Goal: Entertainment & Leisure: Consume media (video, audio)

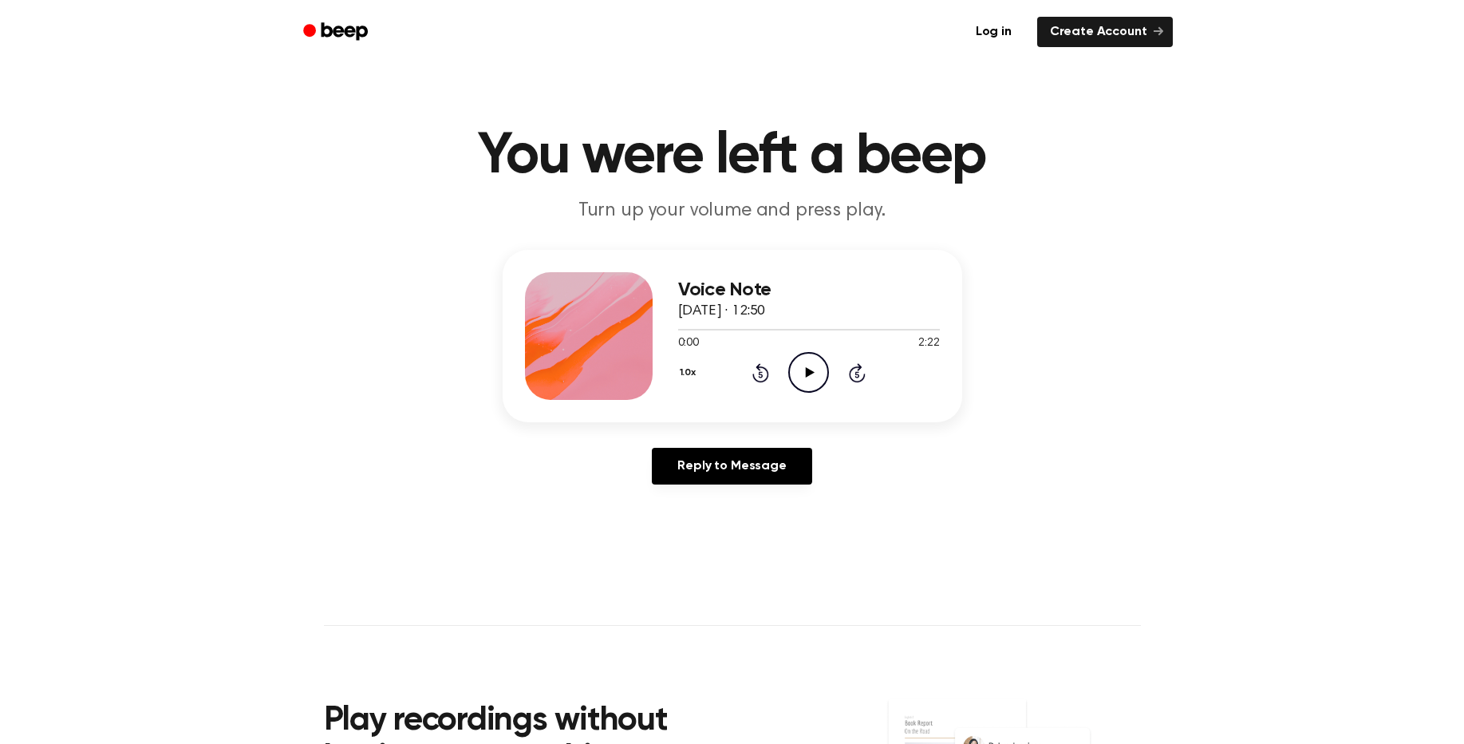
drag, startPoint x: 821, startPoint y: 364, endPoint x: 787, endPoint y: 384, distance: 39.7
click at [788, 384] on div "1.0x Rewind 5 seconds Play Audio Skip 5 seconds" at bounding box center [809, 372] width 262 height 41
click at [815, 365] on icon "Play Audio" at bounding box center [808, 372] width 41 height 41
click at [804, 373] on icon "Pause Audio" at bounding box center [808, 372] width 41 height 41
click at [807, 375] on icon at bounding box center [810, 372] width 9 height 10
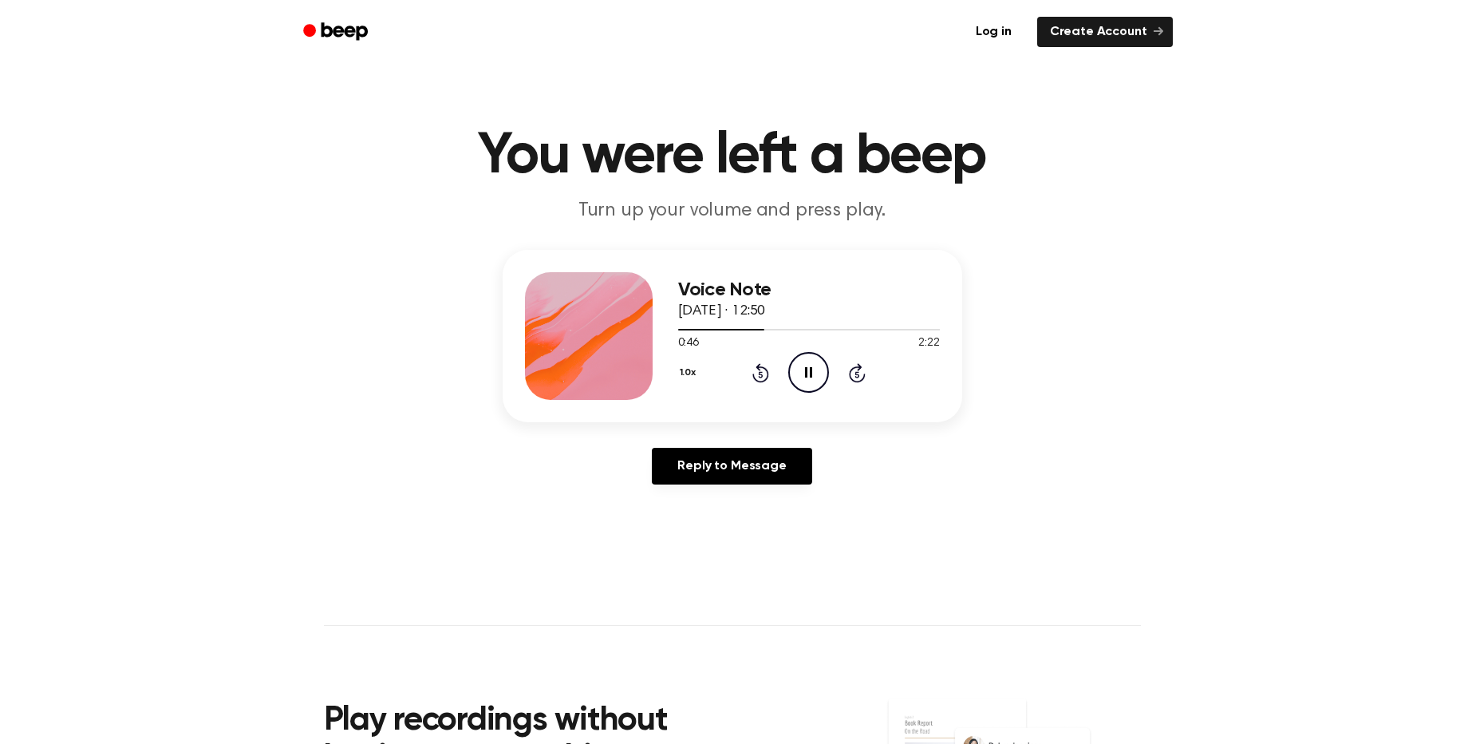
click at [812, 367] on icon "Pause Audio" at bounding box center [808, 372] width 41 height 41
click at [806, 358] on icon "Play Audio" at bounding box center [808, 372] width 41 height 41
click at [763, 377] on icon "Rewind 5 seconds" at bounding box center [761, 372] width 18 height 21
click at [809, 378] on icon "Pause Audio" at bounding box center [808, 372] width 41 height 41
drag, startPoint x: 802, startPoint y: 332, endPoint x: 789, endPoint y: 334, distance: 13.0
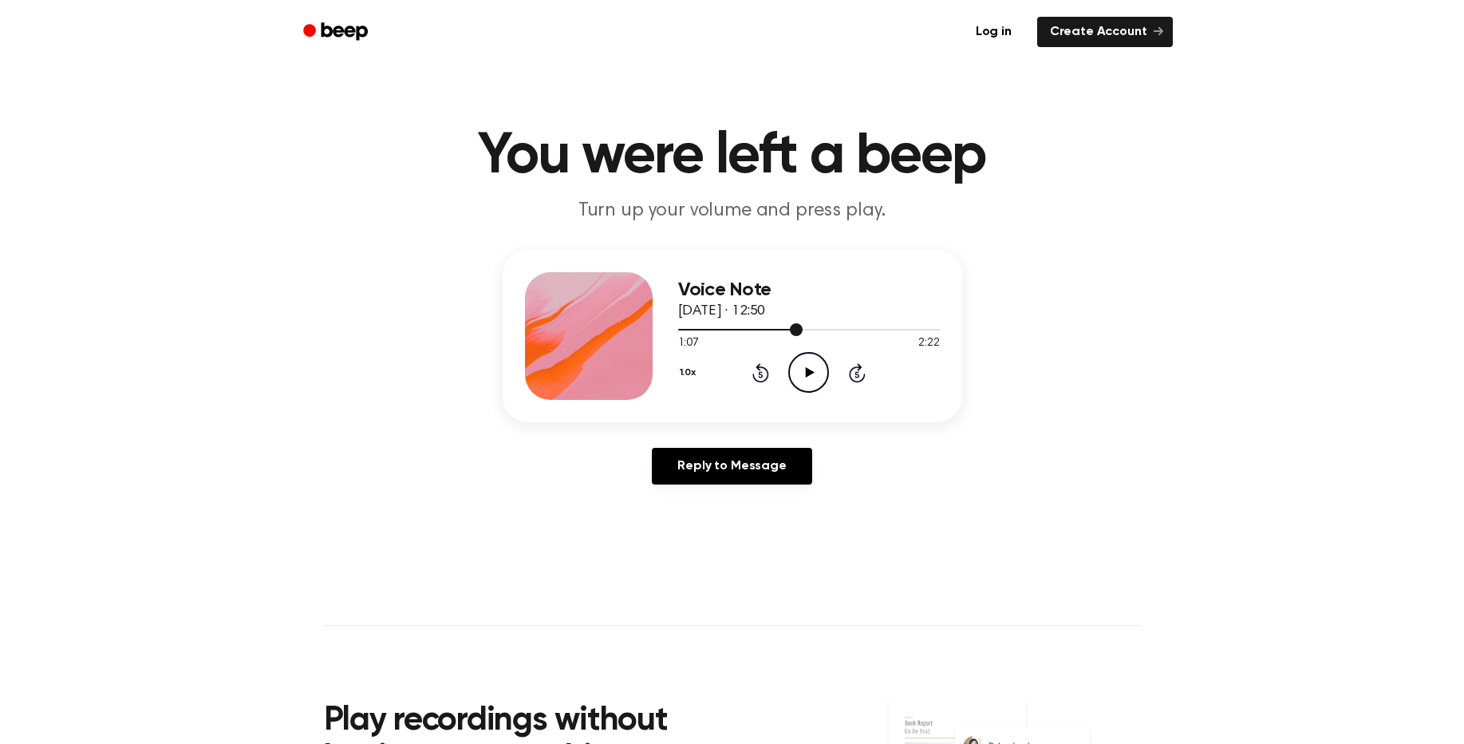
click at [789, 334] on div at bounding box center [809, 328] width 262 height 13
click at [804, 362] on icon "Play Audio" at bounding box center [808, 372] width 41 height 41
drag, startPoint x: 733, startPoint y: 332, endPoint x: 768, endPoint y: 332, distance: 35.9
click at [768, 332] on div at bounding box center [809, 328] width 262 height 13
click at [847, 378] on div "1.0x Rewind 5 seconds Pause Audio Skip 5 seconds" at bounding box center [809, 372] width 262 height 41
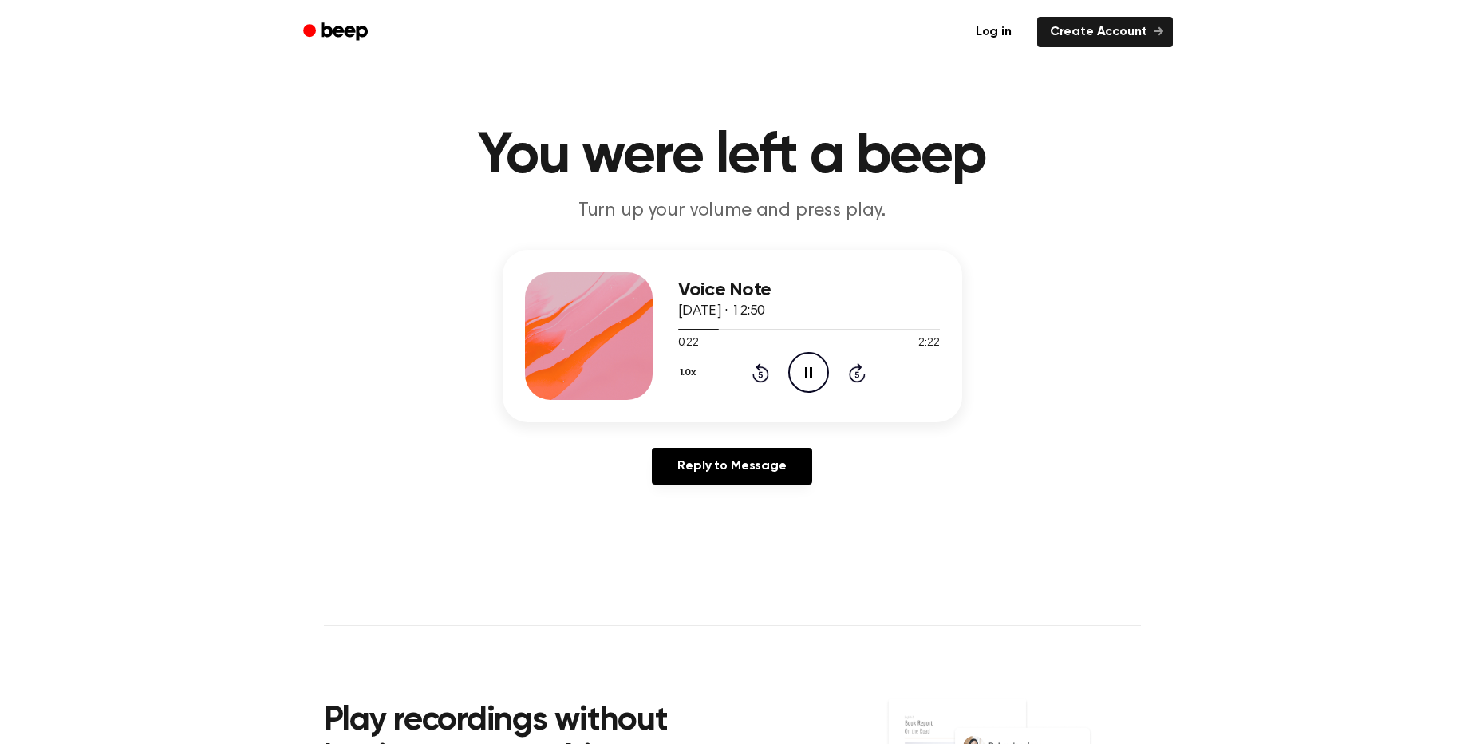
click at [853, 370] on icon "Skip 5 seconds" at bounding box center [857, 372] width 18 height 21
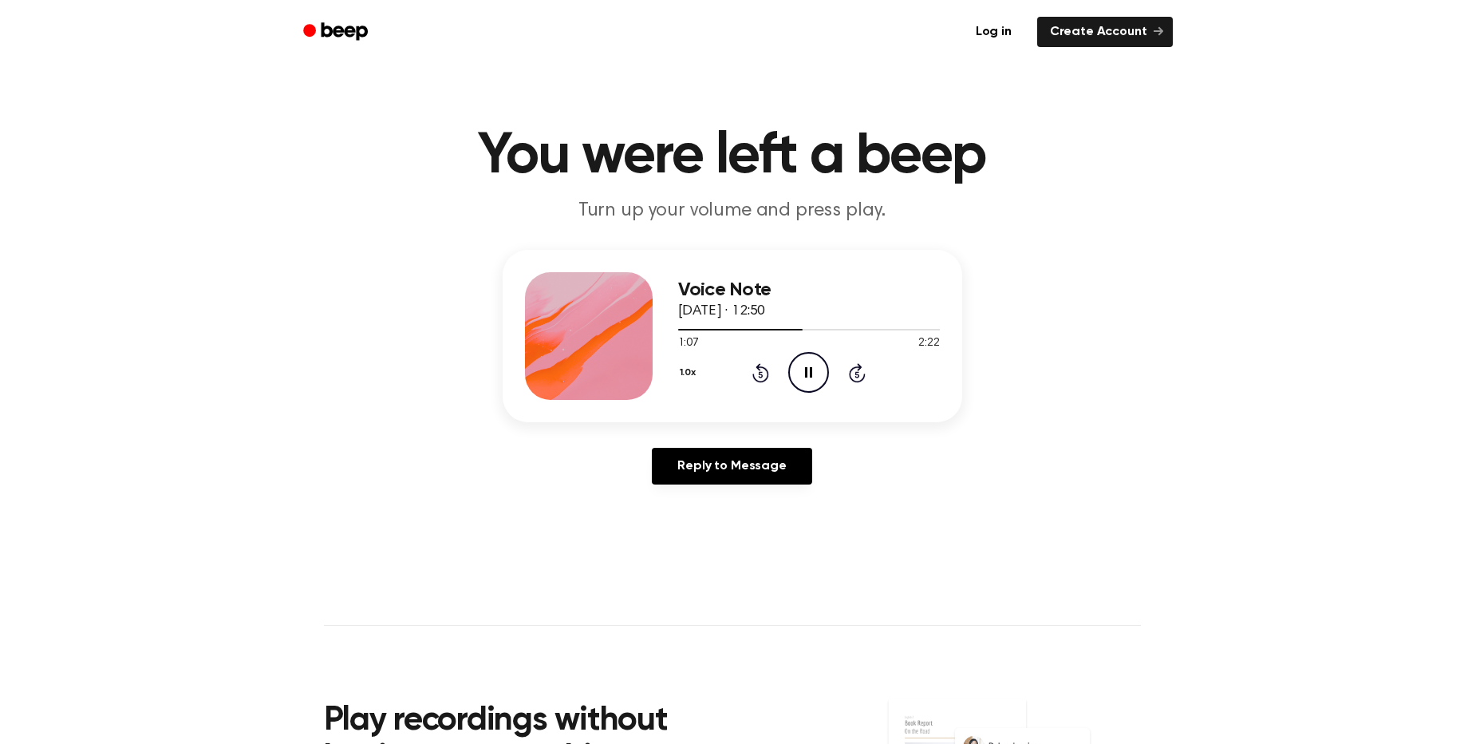
click at [808, 368] on icon at bounding box center [808, 372] width 7 height 10
click at [804, 373] on icon "Play Audio" at bounding box center [808, 372] width 41 height 41
click at [809, 362] on icon "Pause Audio" at bounding box center [808, 372] width 41 height 41
click at [768, 373] on icon at bounding box center [761, 372] width 17 height 19
drag, startPoint x: 801, startPoint y: 326, endPoint x: 792, endPoint y: 334, distance: 11.3
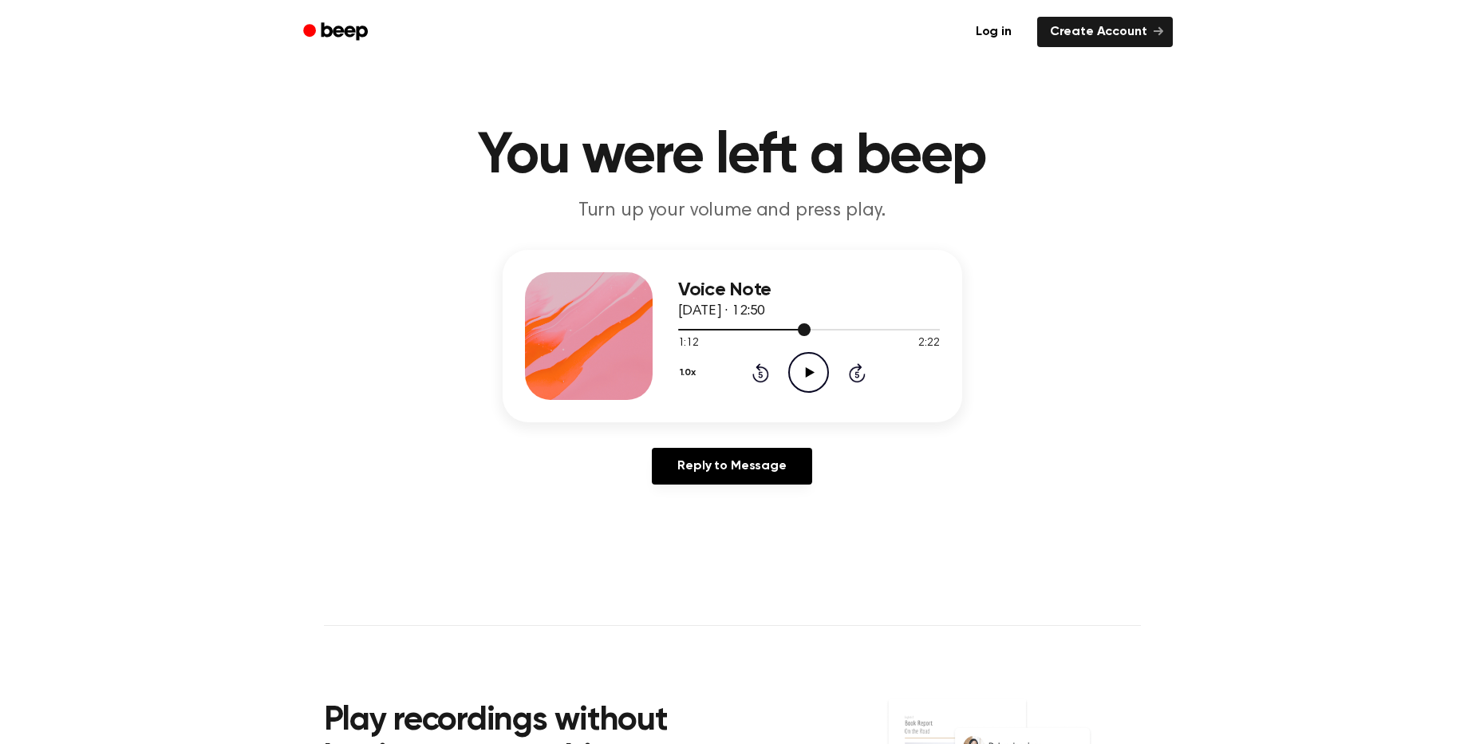
click at [792, 334] on div at bounding box center [809, 328] width 262 height 13
click at [856, 373] on icon at bounding box center [857, 374] width 4 height 6
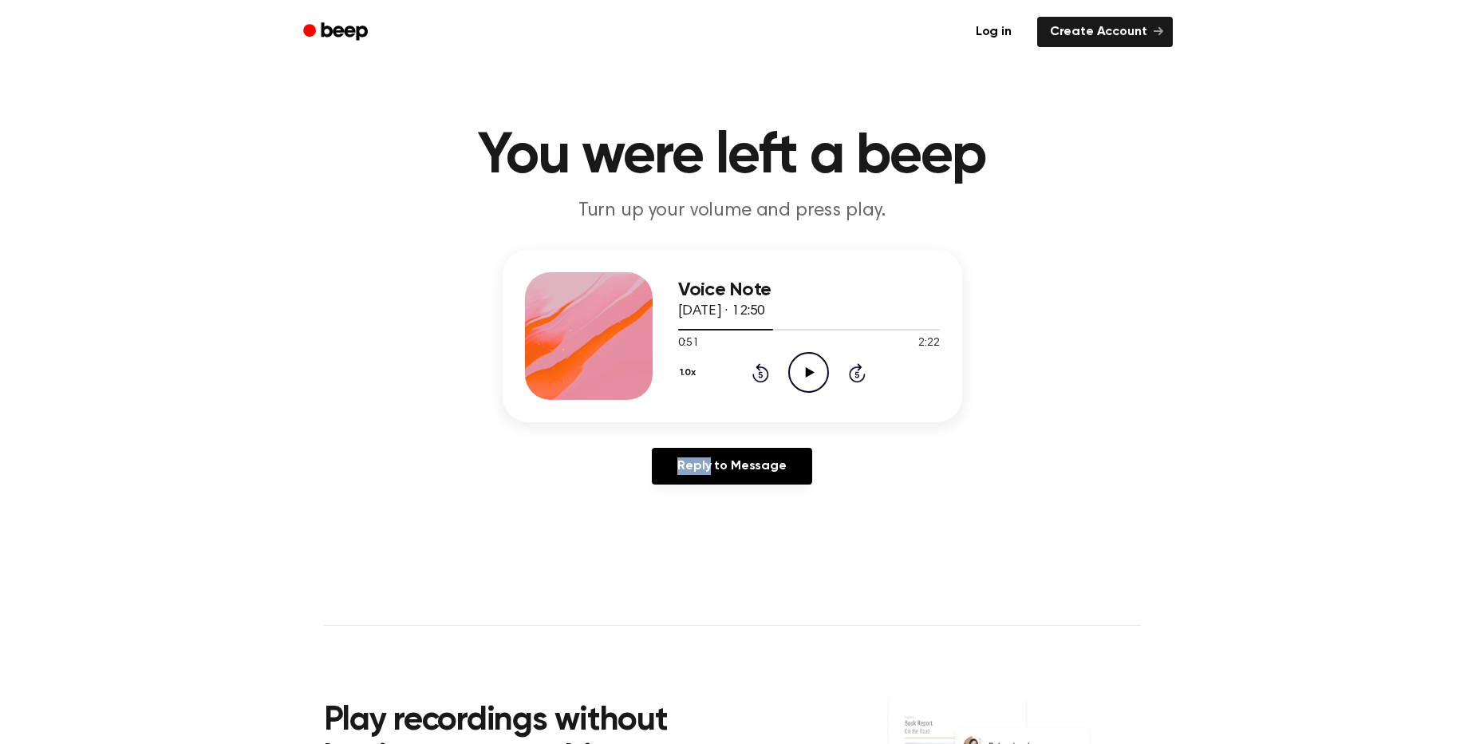
click at [856, 373] on icon at bounding box center [857, 374] width 4 height 6
click at [796, 378] on icon "Play Audio" at bounding box center [808, 372] width 41 height 41
click at [800, 364] on icon "Pause Audio" at bounding box center [808, 372] width 41 height 41
click at [800, 362] on icon "Play Audio" at bounding box center [808, 372] width 41 height 41
click at [818, 373] on icon "Pause Audio" at bounding box center [808, 372] width 41 height 41
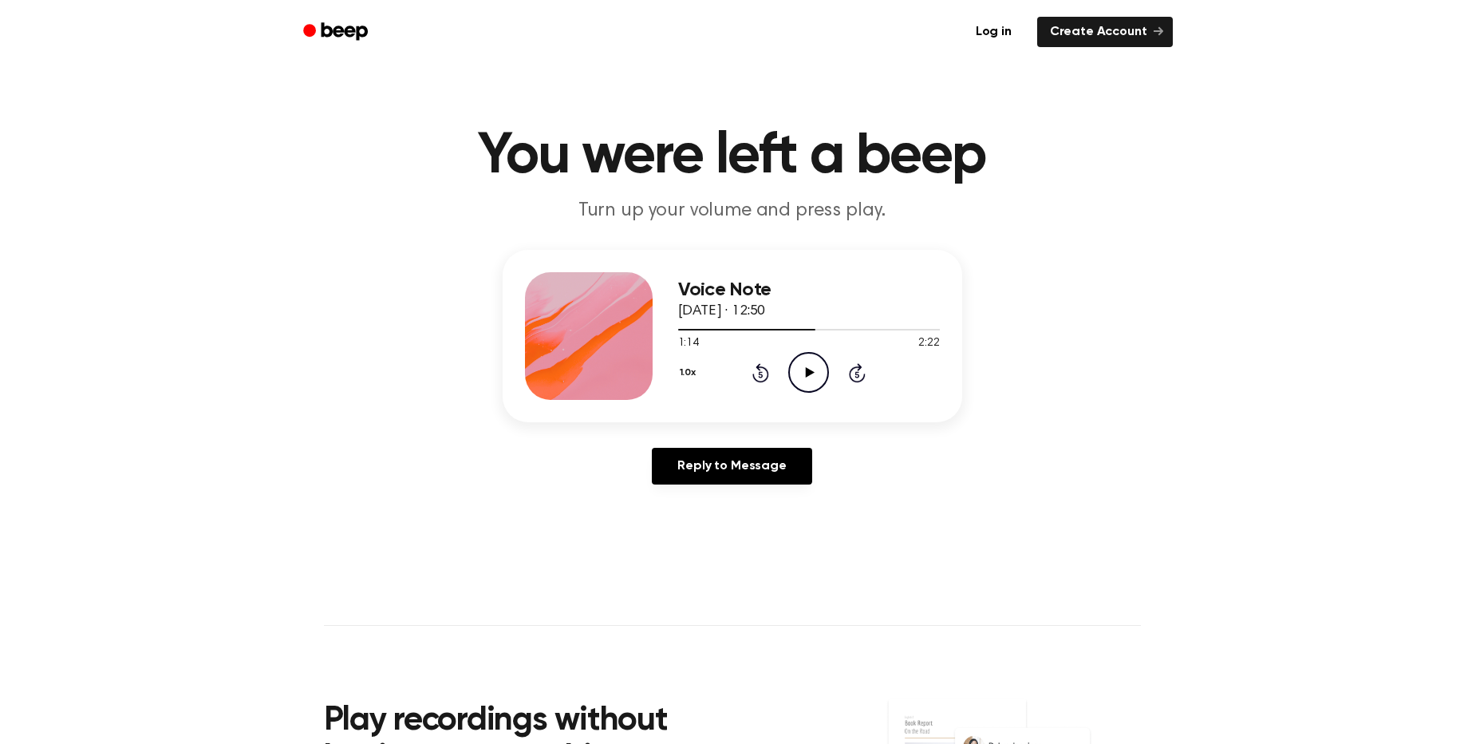
click at [763, 370] on icon "Rewind 5 seconds" at bounding box center [761, 372] width 18 height 21
click at [831, 368] on div "1.0x Rewind 5 seconds Play Audio Skip 5 seconds" at bounding box center [809, 372] width 262 height 41
click at [812, 373] on icon at bounding box center [810, 372] width 9 height 10
click at [812, 373] on icon at bounding box center [808, 372] width 7 height 10
click at [801, 385] on icon "Play Audio" at bounding box center [808, 372] width 41 height 41
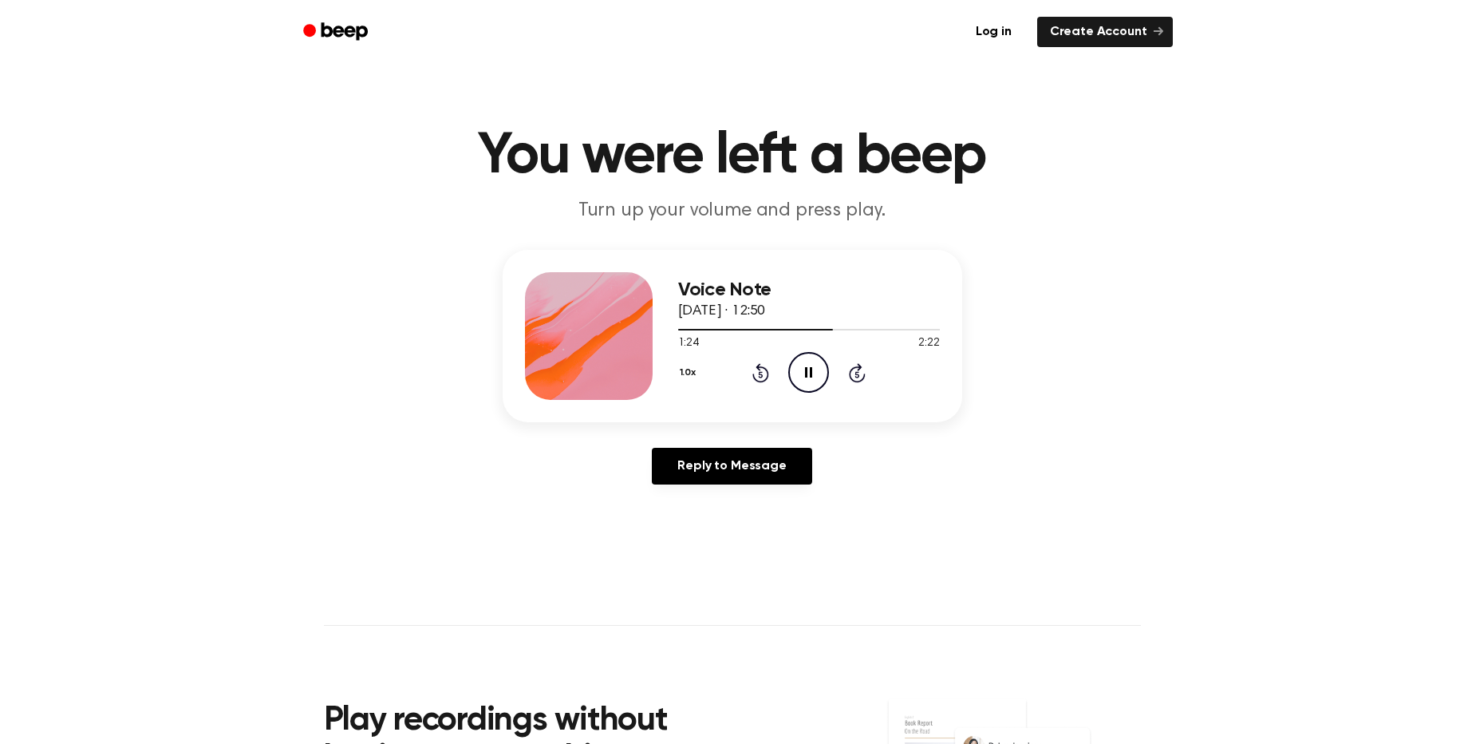
click at [796, 377] on icon "Pause Audio" at bounding box center [808, 372] width 41 height 41
click at [760, 374] on icon at bounding box center [761, 374] width 4 height 6
click at [795, 364] on icon "Play Audio" at bounding box center [808, 372] width 41 height 41
click at [758, 379] on icon "Rewind 5 seconds" at bounding box center [761, 372] width 18 height 21
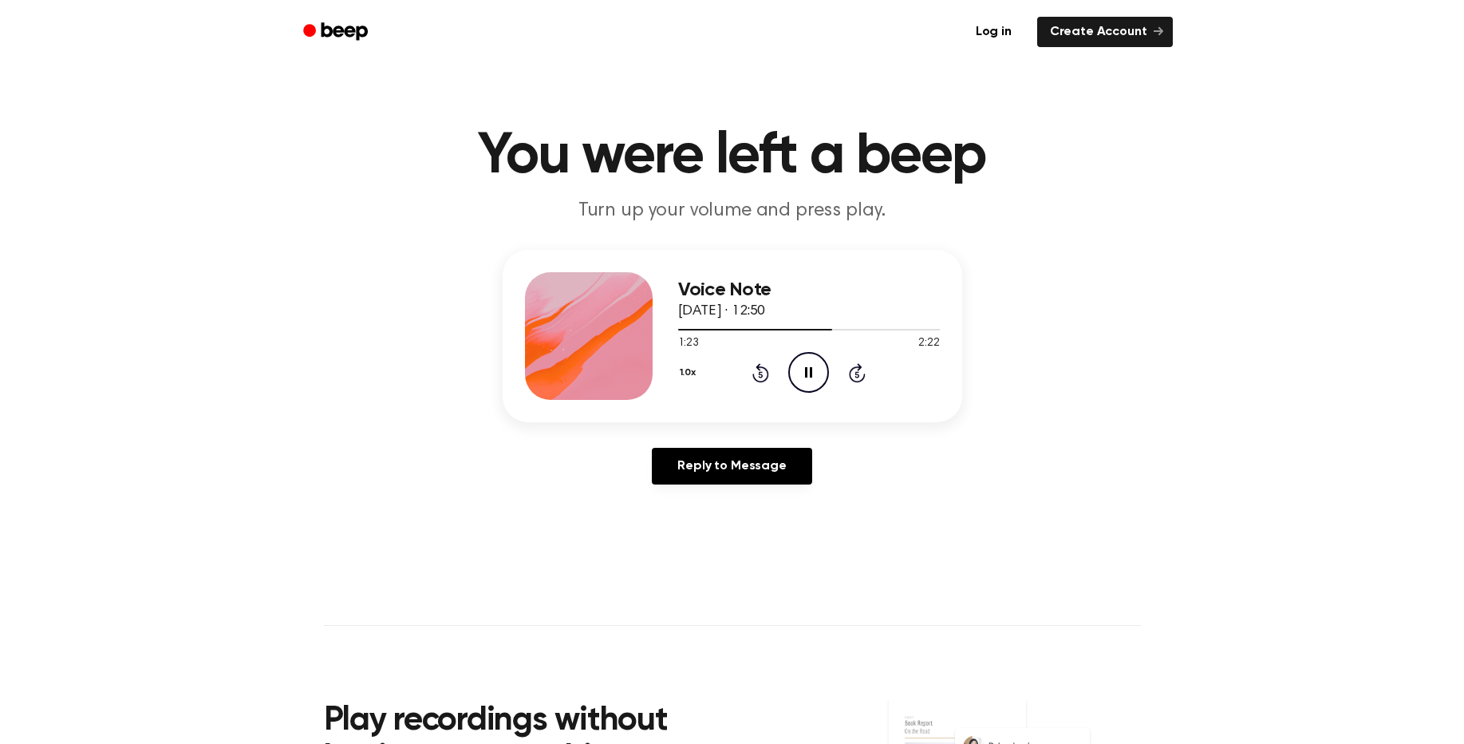
click at [816, 383] on icon "Pause Audio" at bounding box center [808, 372] width 41 height 41
click at [811, 387] on icon "Play Audio" at bounding box center [808, 372] width 41 height 41
click at [811, 379] on icon "Pause Audio" at bounding box center [808, 372] width 41 height 41
click at [762, 379] on icon "Rewind 5 seconds" at bounding box center [761, 372] width 18 height 21
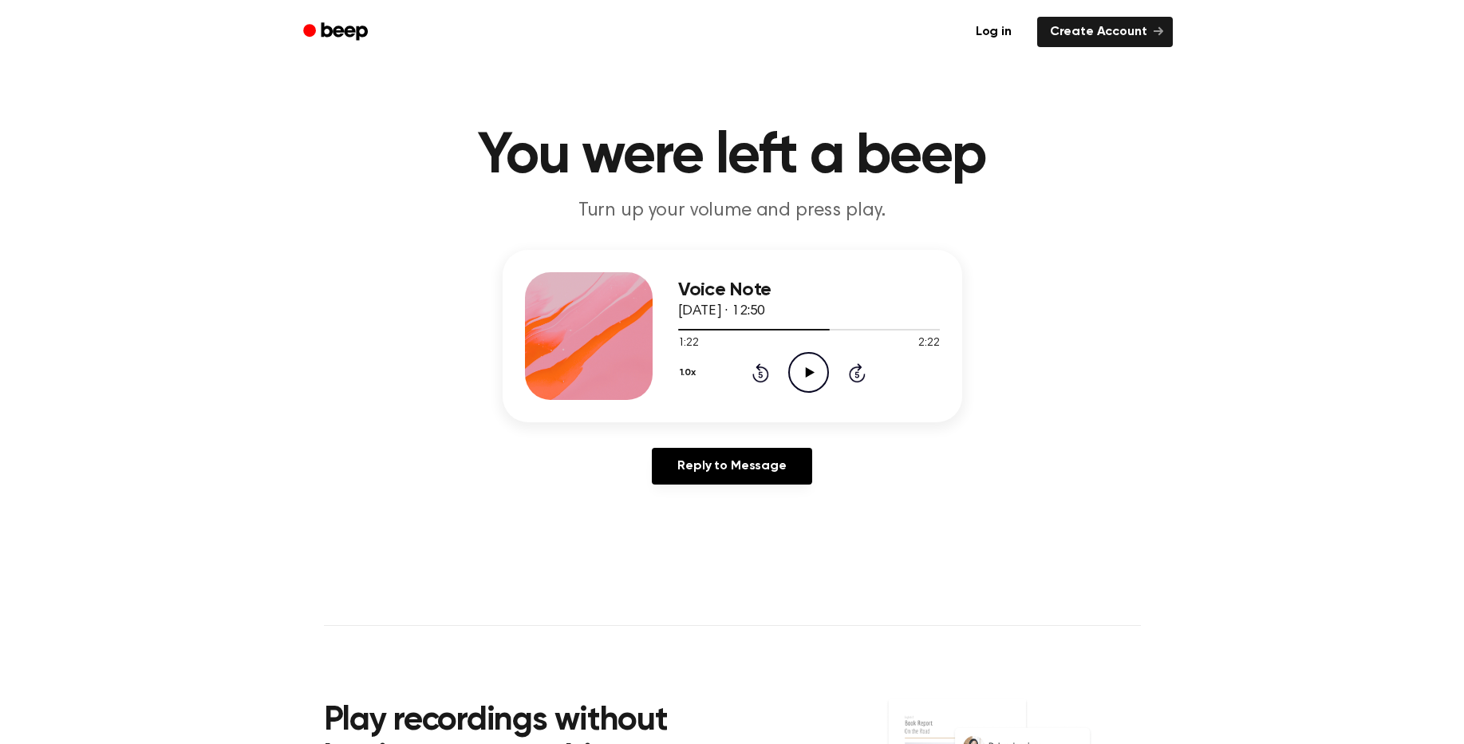
click at [817, 373] on icon "Play Audio" at bounding box center [808, 372] width 41 height 41
click at [817, 373] on icon "Pause Audio" at bounding box center [808, 372] width 41 height 41
click at [765, 381] on icon at bounding box center [761, 372] width 17 height 19
click at [803, 384] on icon "Play Audio" at bounding box center [808, 372] width 41 height 41
click at [803, 384] on icon "Pause Audio" at bounding box center [808, 372] width 41 height 41
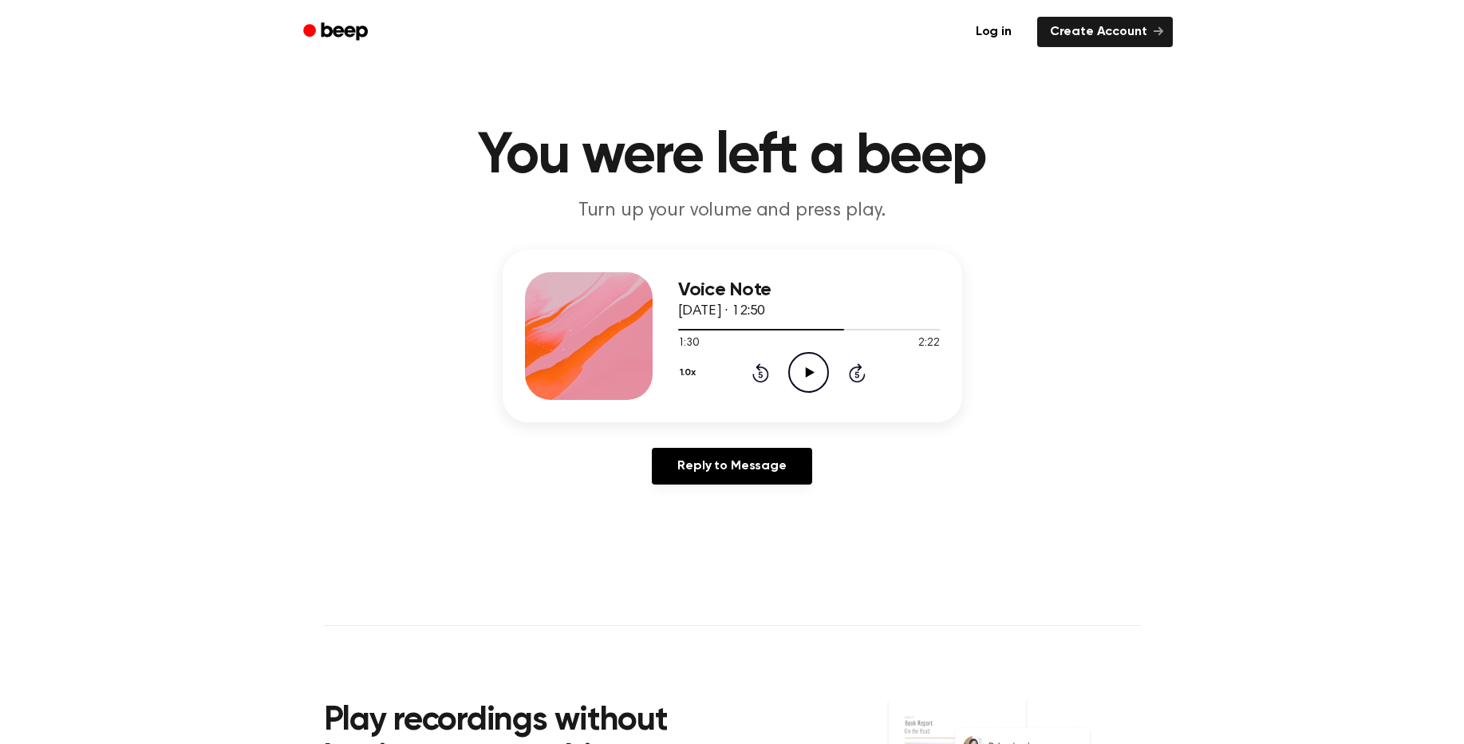
click at [803, 384] on icon "Play Audio" at bounding box center [808, 372] width 41 height 41
click at [803, 384] on icon "Pause Audio" at bounding box center [808, 372] width 41 height 41
click at [804, 371] on icon "Play Audio" at bounding box center [808, 372] width 41 height 41
click at [802, 370] on icon "Pause Audio" at bounding box center [808, 372] width 41 height 41
click at [812, 370] on icon "Play Audio" at bounding box center [808, 372] width 41 height 41
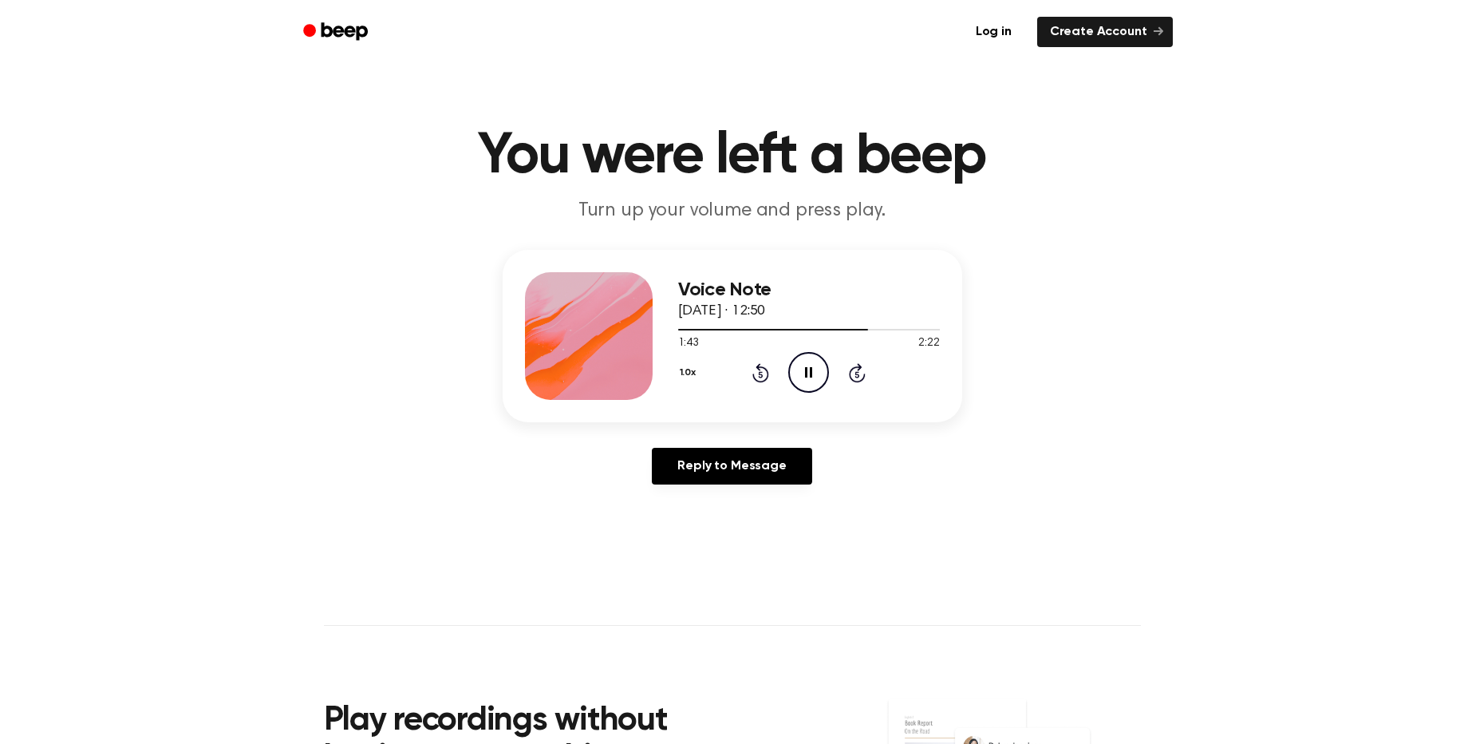
click at [812, 369] on icon at bounding box center [808, 372] width 7 height 10
click at [756, 369] on icon "Rewind 5 seconds" at bounding box center [761, 372] width 18 height 21
click at [816, 380] on icon "Play Audio" at bounding box center [808, 372] width 41 height 41
click at [761, 376] on icon "Rewind 5 seconds" at bounding box center [761, 372] width 18 height 21
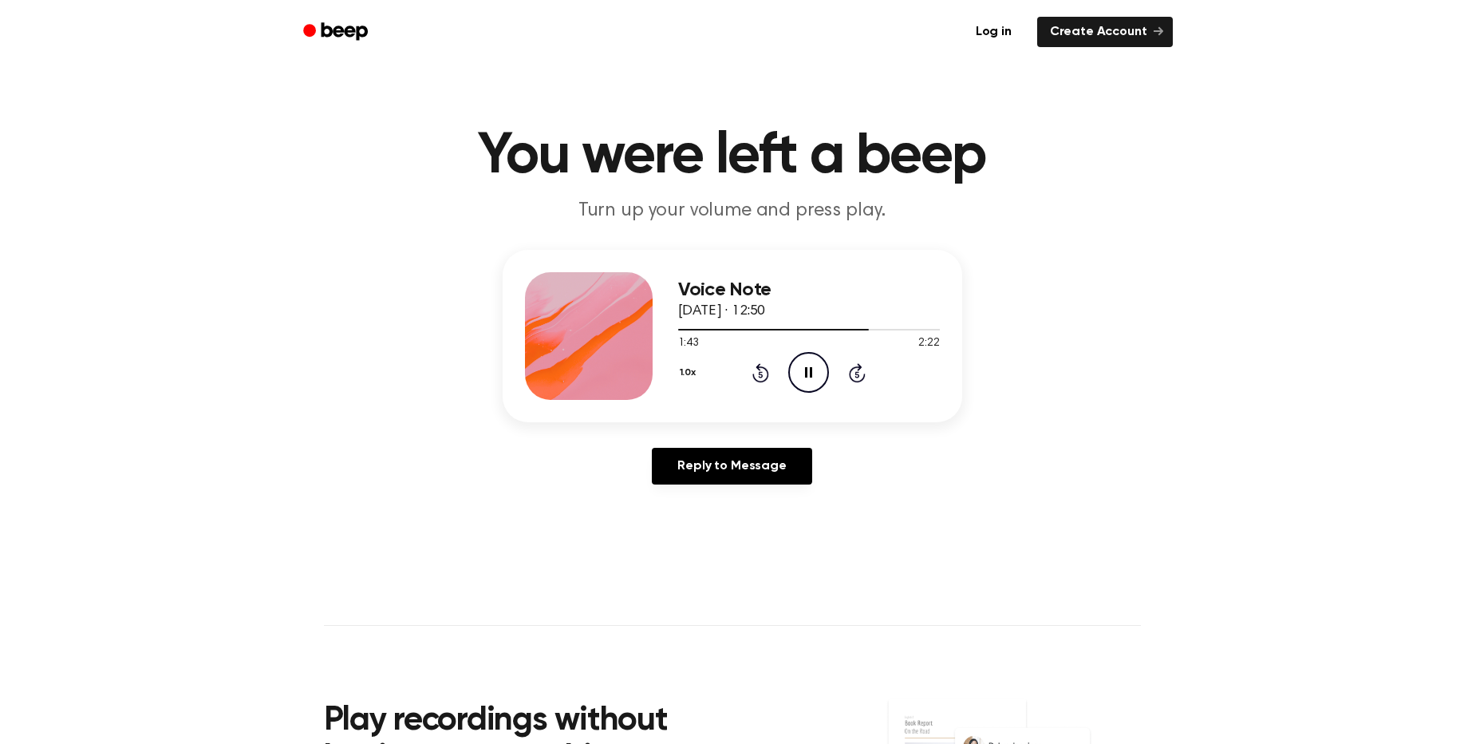
click at [808, 379] on icon "Pause Audio" at bounding box center [808, 372] width 41 height 41
drag, startPoint x: 754, startPoint y: 365, endPoint x: 784, endPoint y: 368, distance: 30.4
click at [754, 366] on icon "Rewind 5 seconds" at bounding box center [761, 372] width 18 height 21
click at [818, 374] on icon "Play Audio" at bounding box center [808, 372] width 41 height 41
click at [760, 376] on icon "Rewind 5 seconds" at bounding box center [761, 372] width 18 height 21
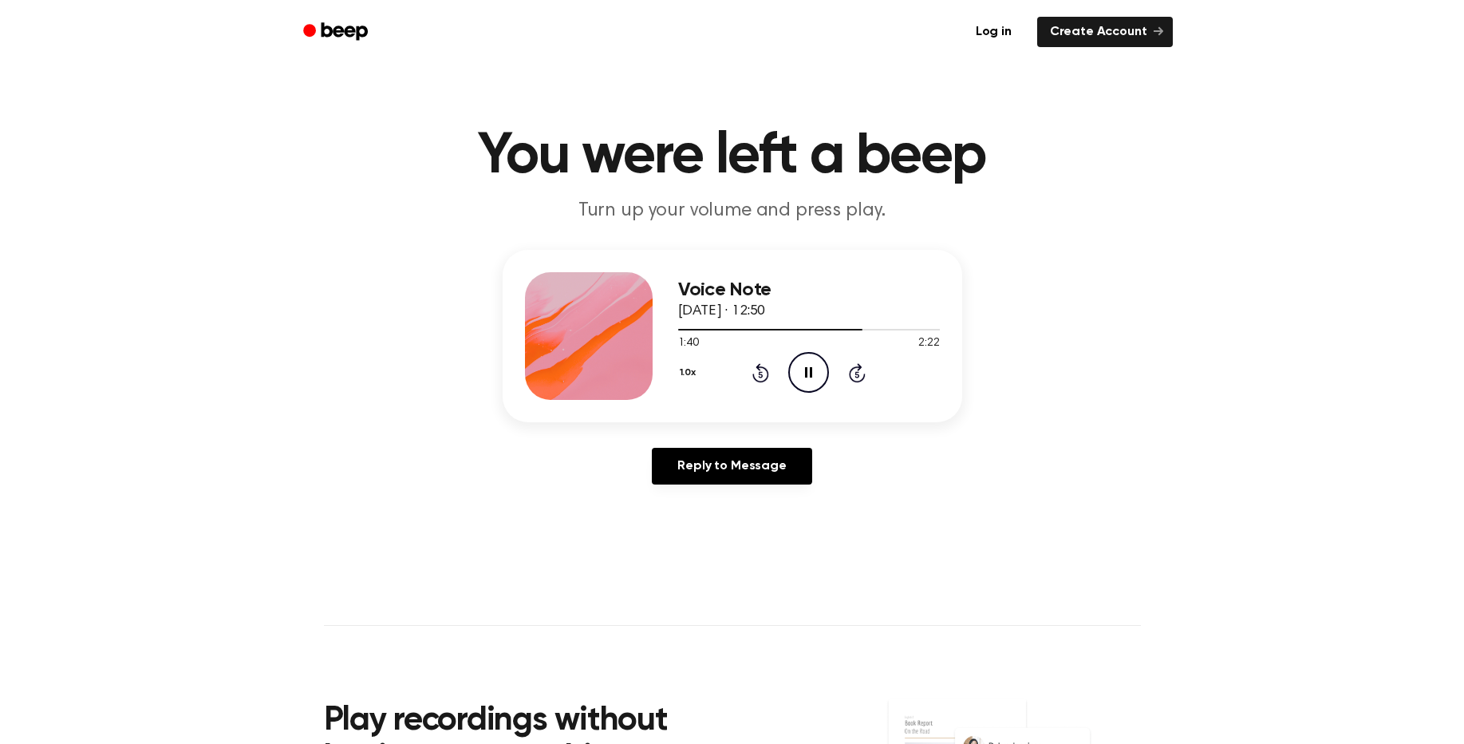
click at [758, 374] on icon "Rewind 5 seconds" at bounding box center [761, 372] width 18 height 21
click at [768, 376] on icon at bounding box center [761, 372] width 17 height 19
click at [800, 364] on icon "Pause Audio" at bounding box center [808, 372] width 41 height 41
click at [760, 369] on icon "Rewind 5 seconds" at bounding box center [761, 372] width 18 height 21
click at [796, 370] on icon "Play Audio" at bounding box center [808, 372] width 41 height 41
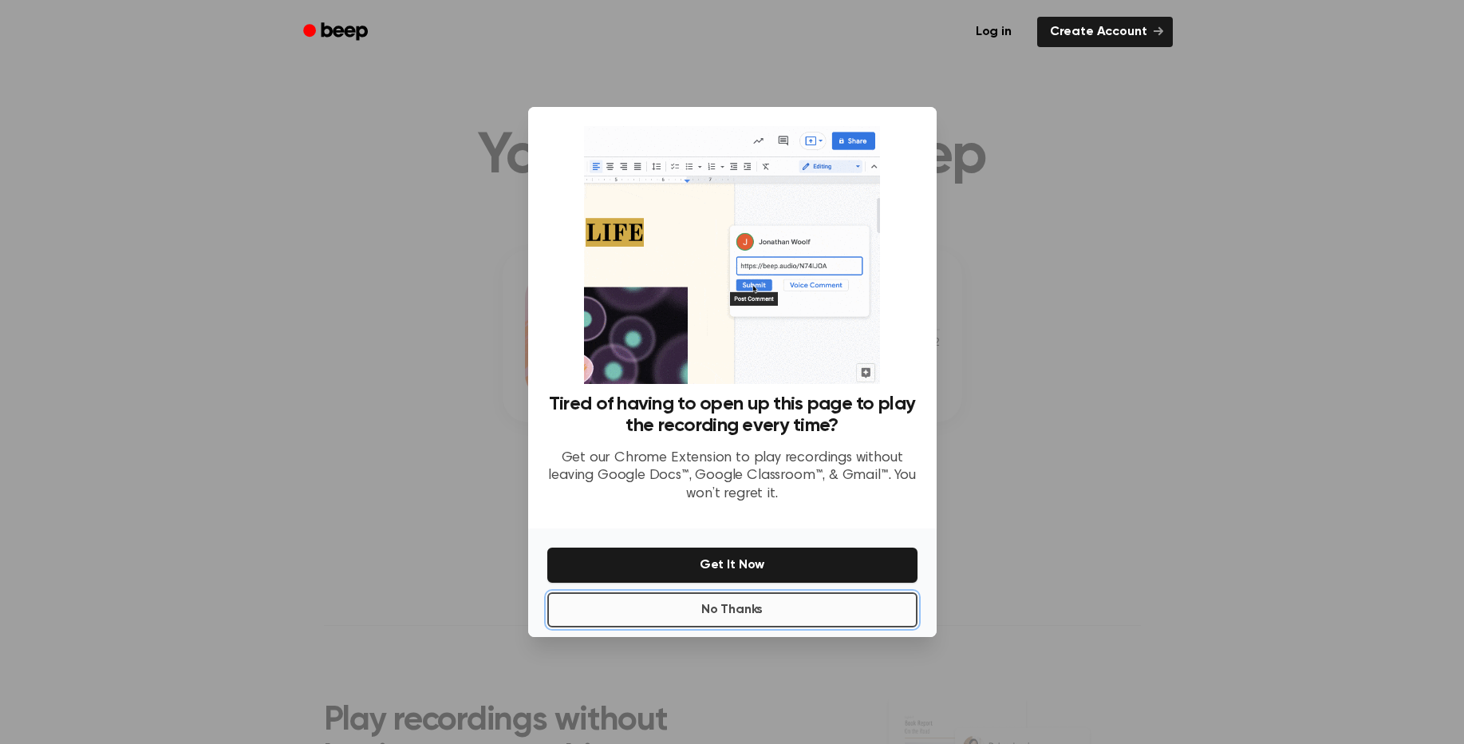
click at [749, 617] on button "No Thanks" at bounding box center [732, 609] width 370 height 35
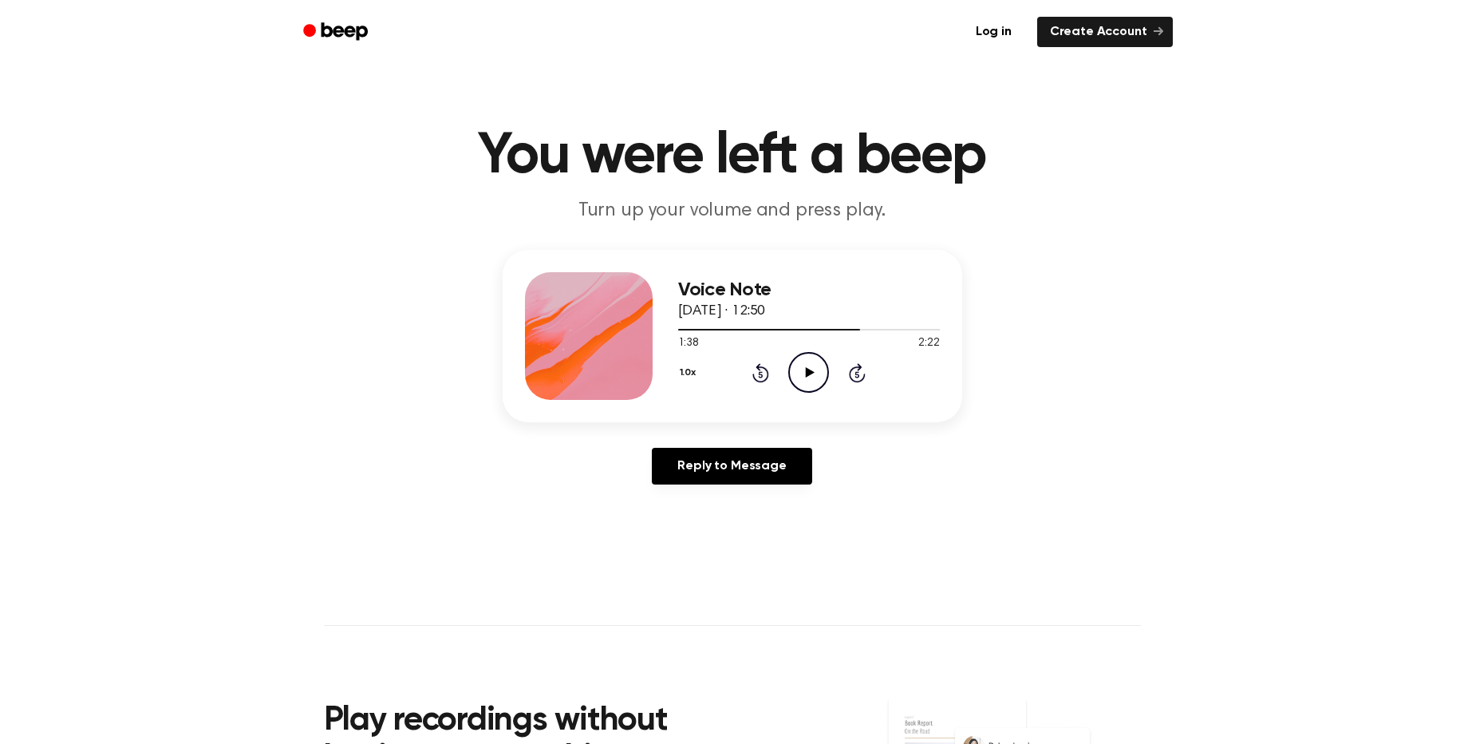
click at [771, 370] on div "1.0x Rewind 5 seconds Play Audio Skip 5 seconds" at bounding box center [809, 372] width 262 height 41
click at [759, 369] on icon at bounding box center [761, 372] width 17 height 19
click at [795, 373] on icon "Play Audio" at bounding box center [808, 372] width 41 height 41
click at [793, 377] on icon "Pause Audio" at bounding box center [808, 372] width 41 height 41
click at [793, 377] on icon "Play Audio" at bounding box center [808, 372] width 41 height 41
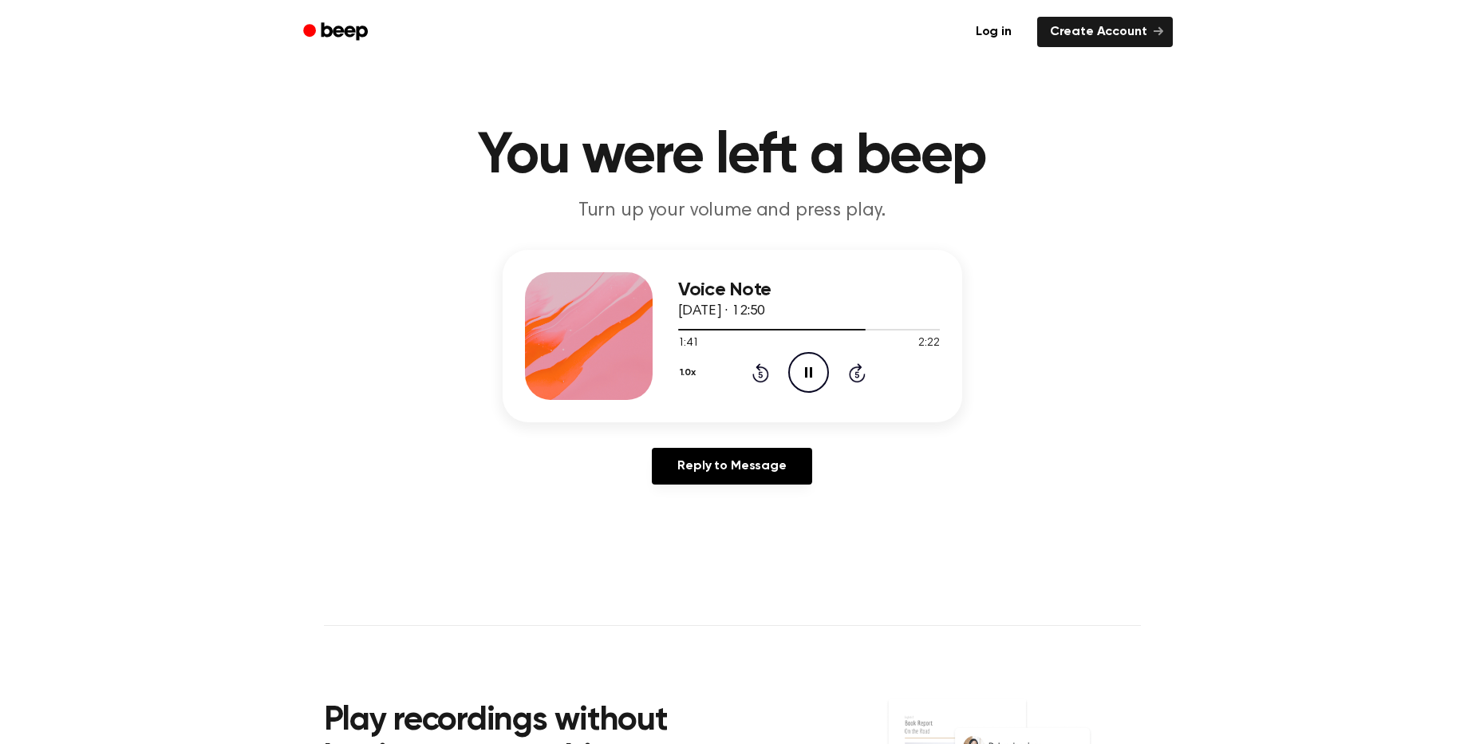
click at [793, 377] on icon "Pause Audio" at bounding box center [808, 372] width 41 height 41
click at [807, 376] on icon at bounding box center [810, 372] width 9 height 10
click at [807, 373] on icon at bounding box center [808, 372] width 7 height 10
click at [751, 368] on div "1.0x Rewind 5 seconds Play Audio Skip 5 seconds" at bounding box center [809, 372] width 262 height 41
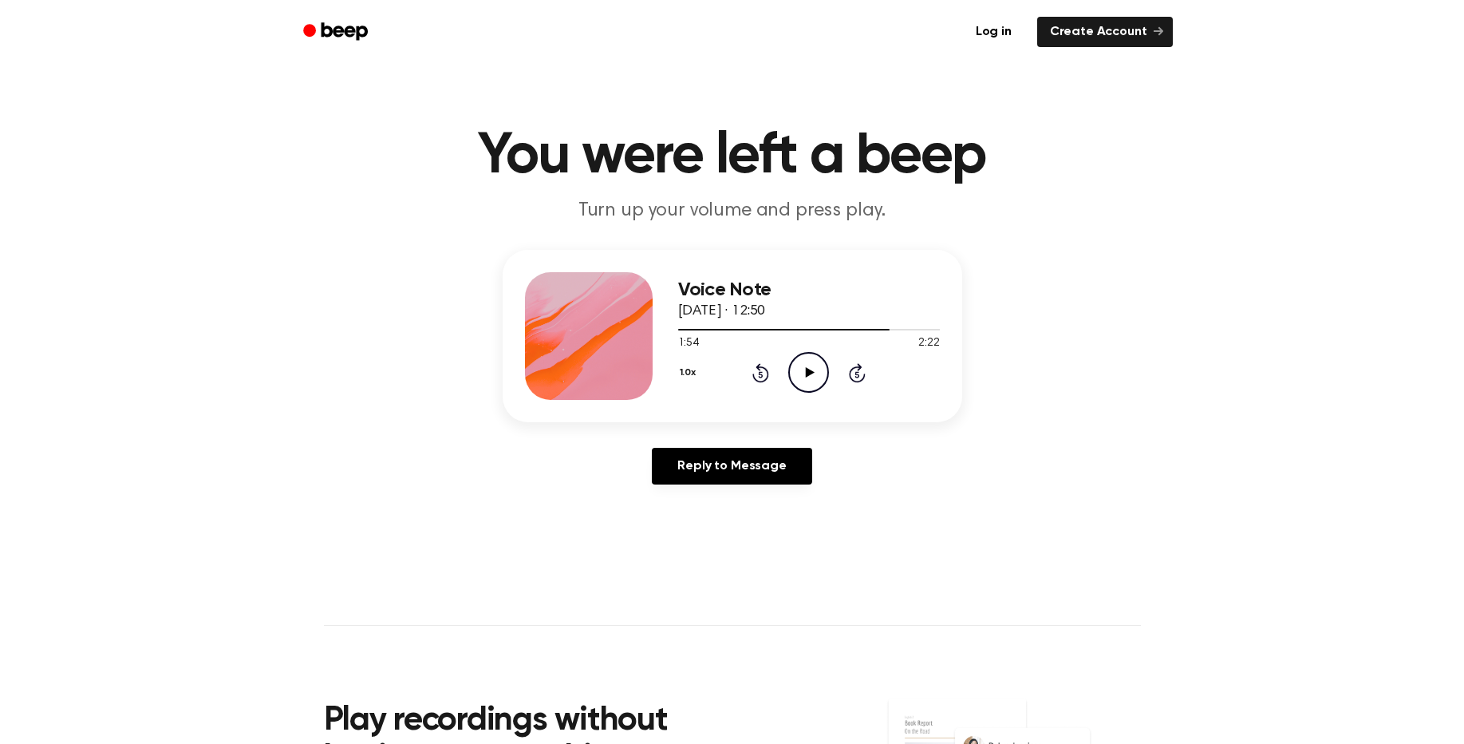
click at [763, 372] on icon "Rewind 5 seconds" at bounding box center [761, 372] width 18 height 21
click at [807, 375] on icon at bounding box center [810, 372] width 9 height 10
click at [746, 374] on div "1.0x Rewind 5 seconds Pause Audio Skip 5 seconds" at bounding box center [809, 372] width 262 height 41
click at [758, 371] on icon "Rewind 5 seconds" at bounding box center [761, 372] width 18 height 21
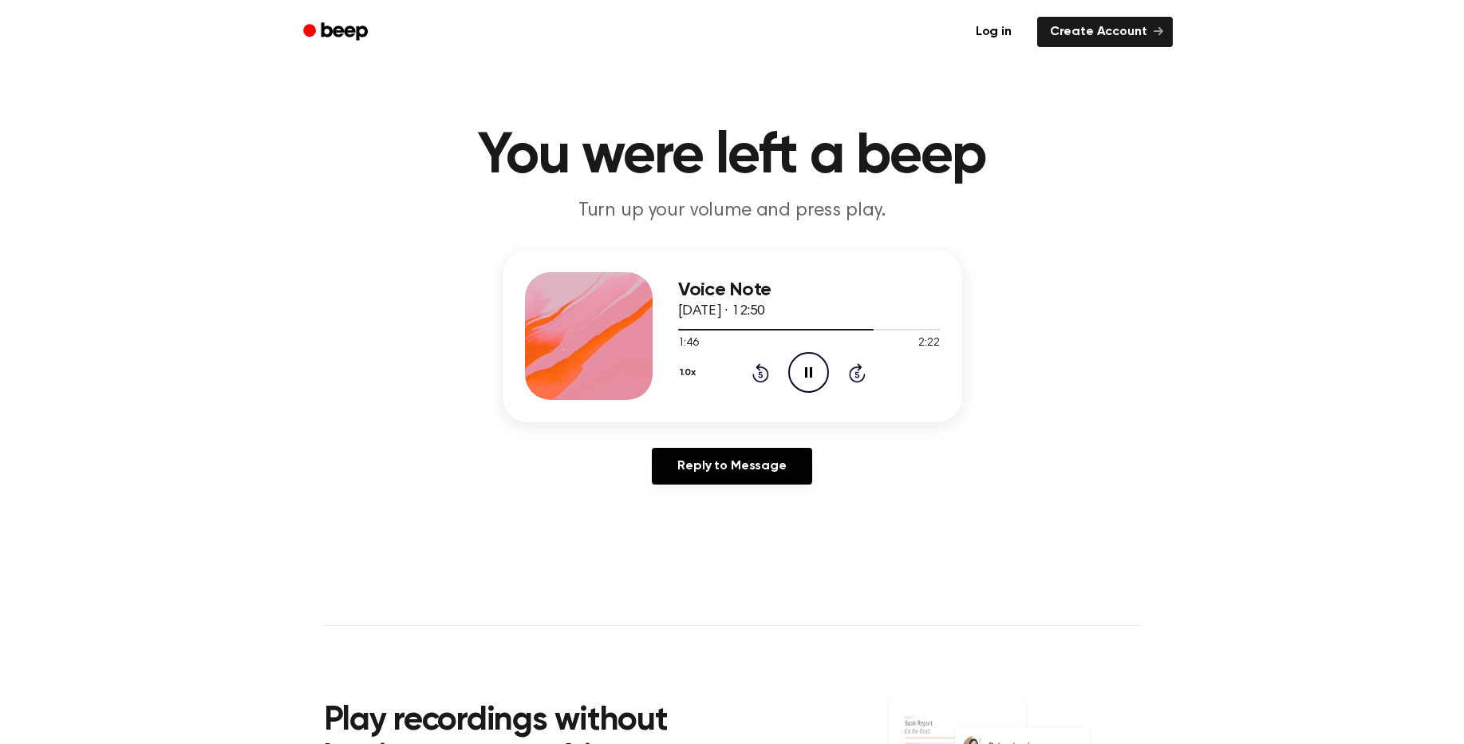
click at [756, 375] on icon "Rewind 5 seconds" at bounding box center [761, 372] width 18 height 21
click at [804, 371] on icon "Pause Audio" at bounding box center [808, 372] width 41 height 41
click at [816, 380] on icon "Play Audio" at bounding box center [808, 372] width 41 height 41
click at [771, 447] on div "Voice Note [DATE] · 12:50 1:42 2:22 Your browser does not support the [object O…" at bounding box center [732, 373] width 1426 height 247
click at [815, 368] on icon "Pause Audio" at bounding box center [808, 372] width 41 height 41
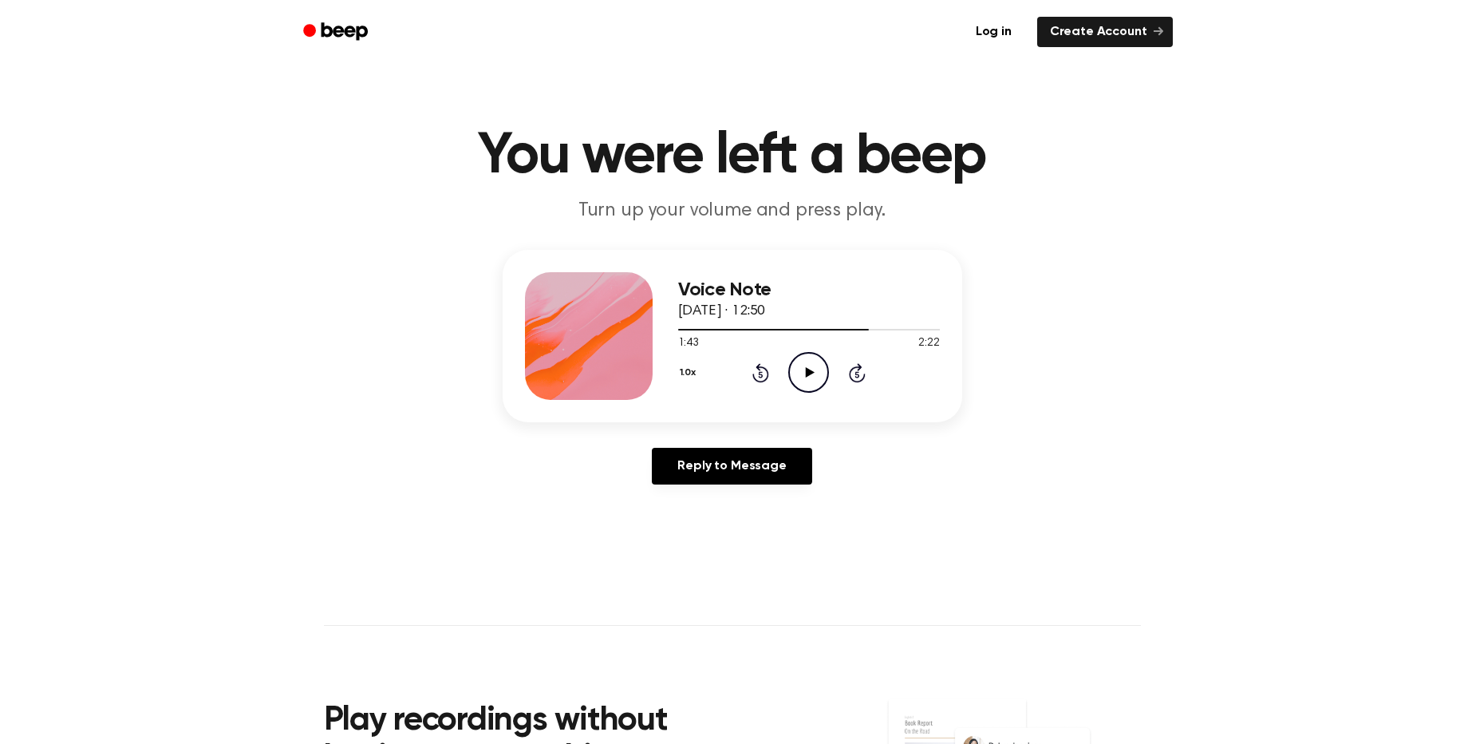
click at [812, 376] on icon "Play Audio" at bounding box center [808, 372] width 41 height 41
